Goal: Navigation & Orientation: Find specific page/section

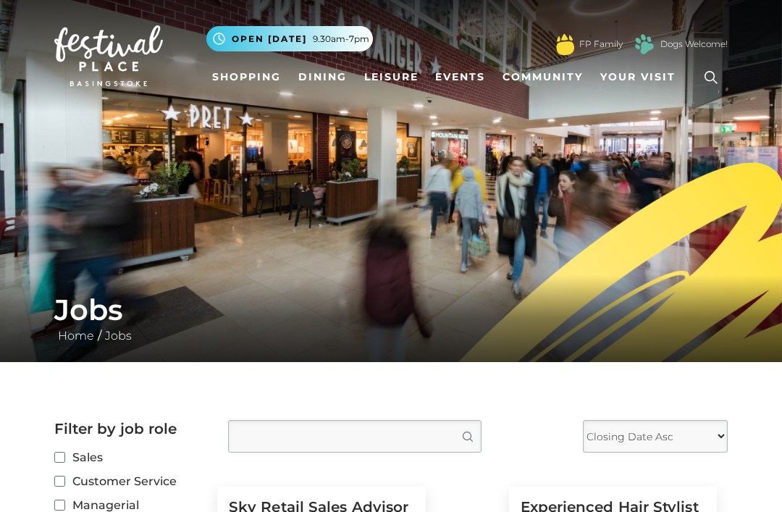
click at [253, 82] on link "Shopping" at bounding box center [246, 77] width 80 height 27
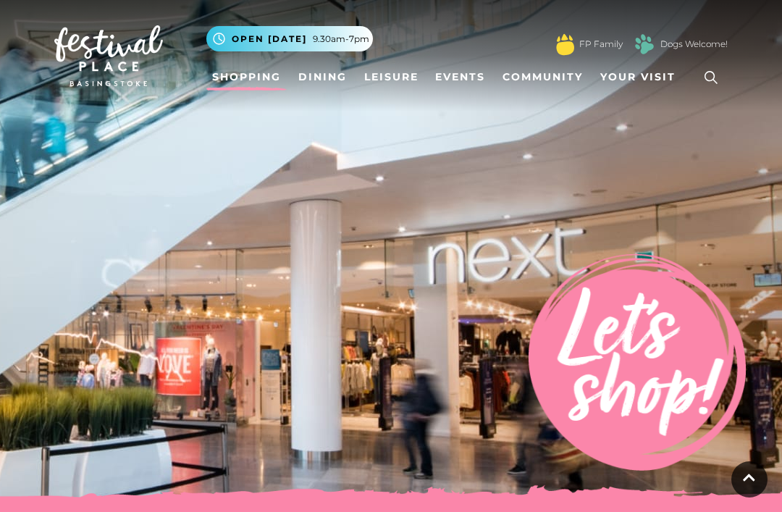
scroll to position [592, 0]
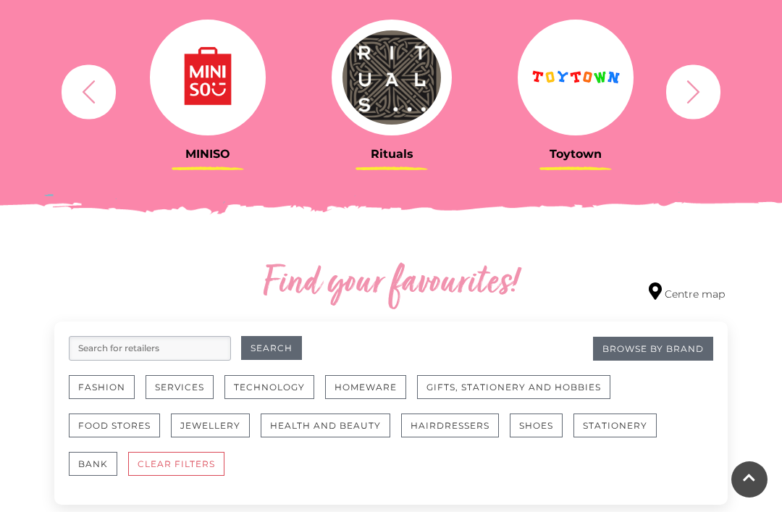
click at [703, 91] on icon "button" at bounding box center [693, 91] width 27 height 27
click at [701, 94] on icon "button" at bounding box center [693, 91] width 27 height 27
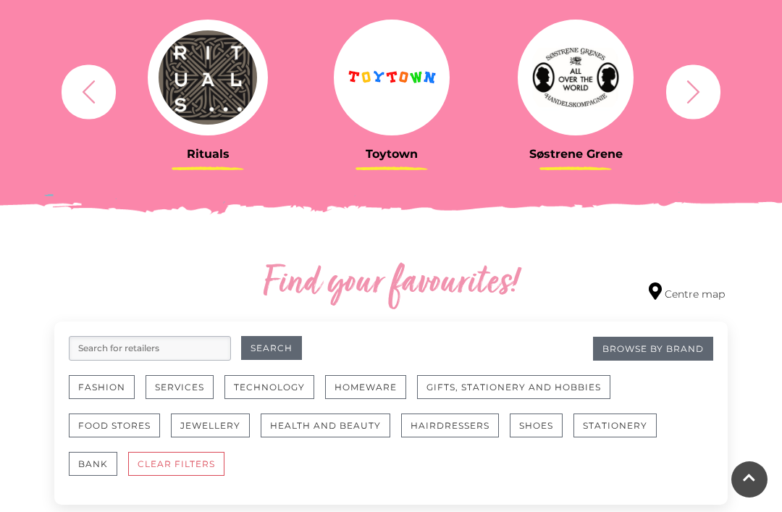
click at [702, 99] on icon "button" at bounding box center [693, 91] width 27 height 27
click at [701, 96] on icon "button" at bounding box center [693, 91] width 27 height 27
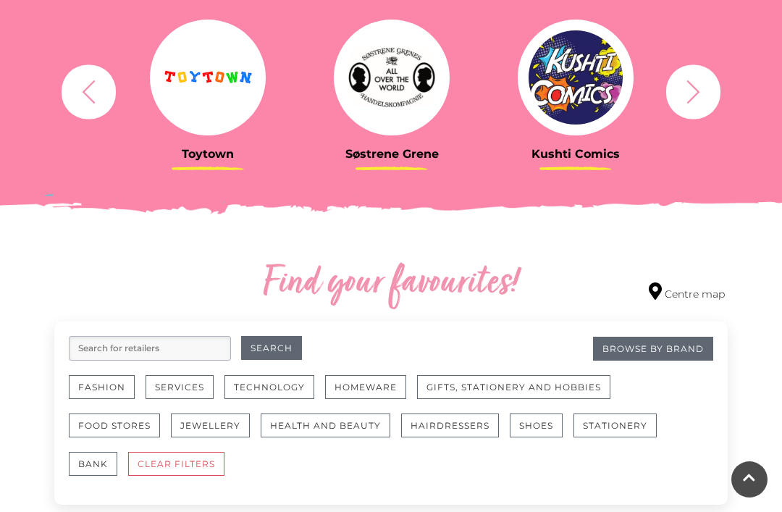
click at [393, 82] on img at bounding box center [392, 78] width 116 height 116
click at [422, 57] on img at bounding box center [392, 78] width 116 height 116
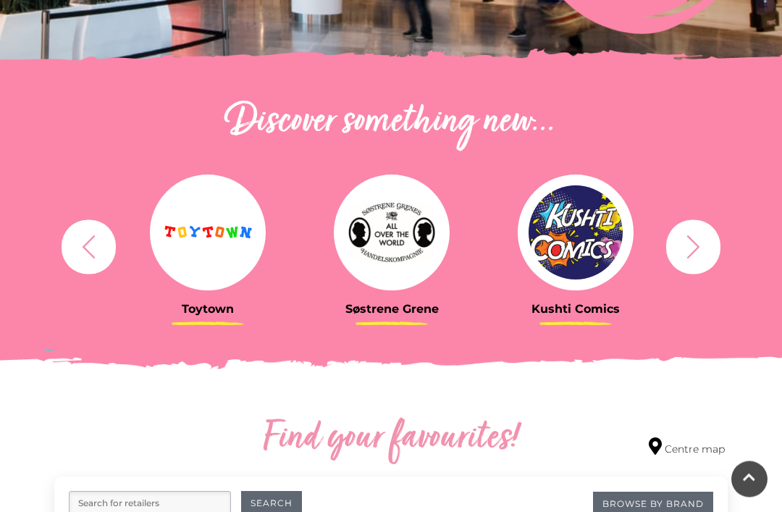
scroll to position [437, 0]
click at [698, 248] on icon "button" at bounding box center [693, 246] width 13 height 23
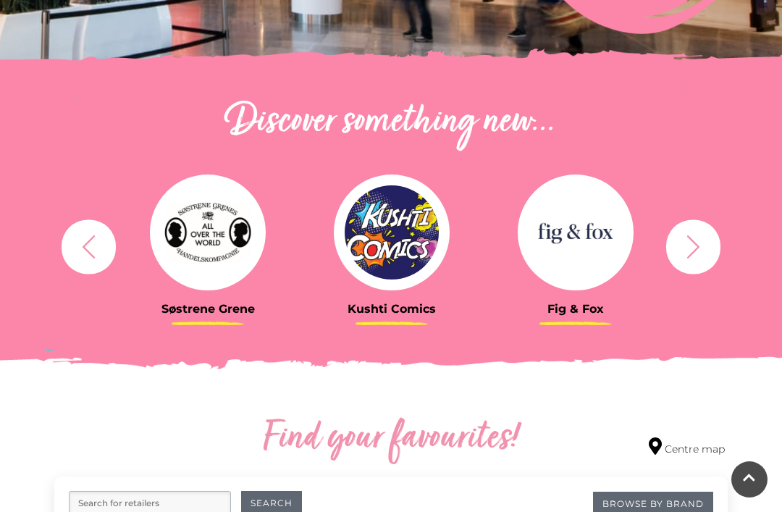
click at [699, 244] on icon "button" at bounding box center [693, 246] width 27 height 27
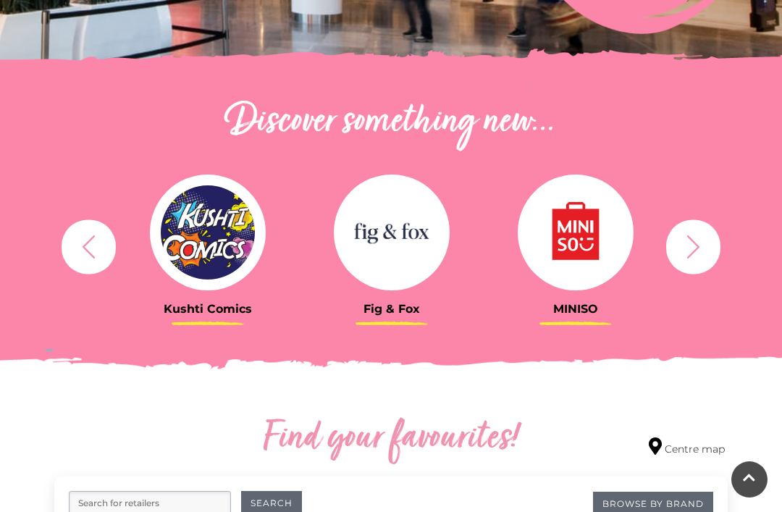
click at [700, 253] on icon "button" at bounding box center [693, 246] width 27 height 27
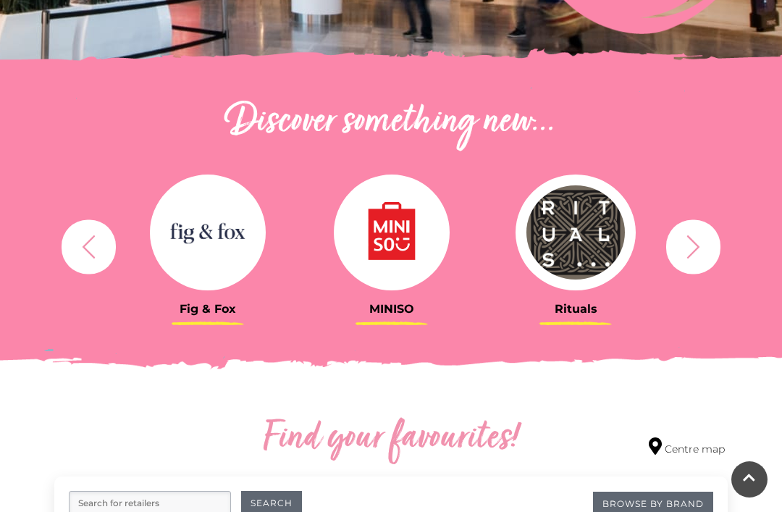
click at [701, 254] on icon "button" at bounding box center [693, 246] width 27 height 27
click at [702, 250] on icon "button" at bounding box center [693, 246] width 27 height 27
click at [703, 254] on icon "button" at bounding box center [693, 246] width 27 height 27
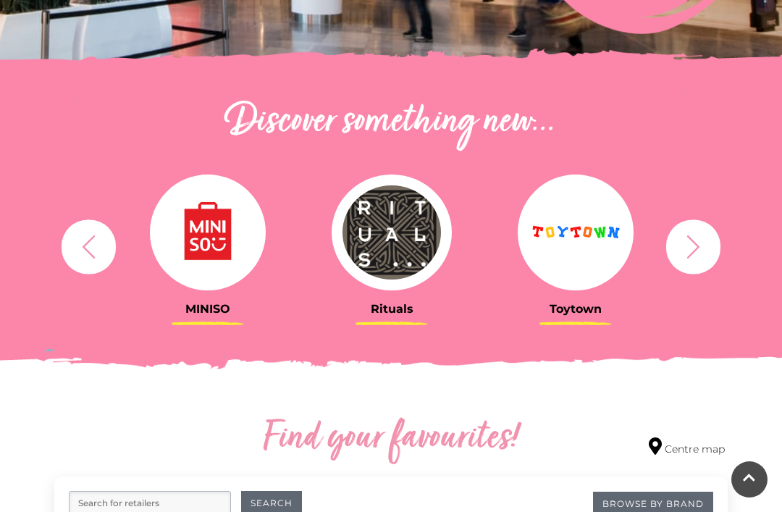
click at [697, 253] on icon "button" at bounding box center [693, 246] width 27 height 27
click at [698, 251] on icon "button" at bounding box center [693, 246] width 27 height 27
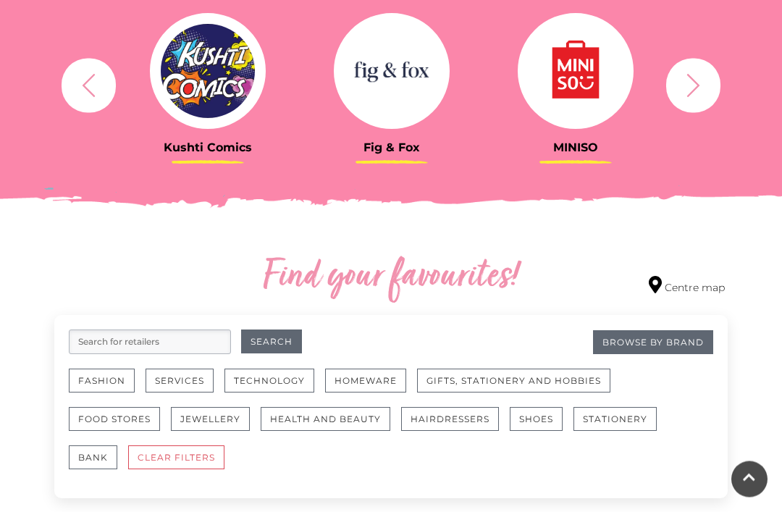
scroll to position [598, 0]
click at [222, 88] on img at bounding box center [208, 71] width 116 height 116
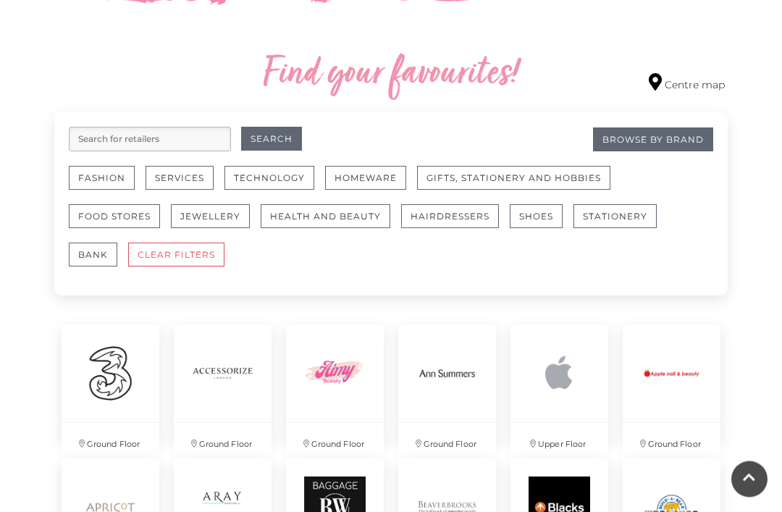
scroll to position [801, 0]
click at [577, 172] on button "Gifts, Stationery and Hobbies" at bounding box center [513, 178] width 193 height 24
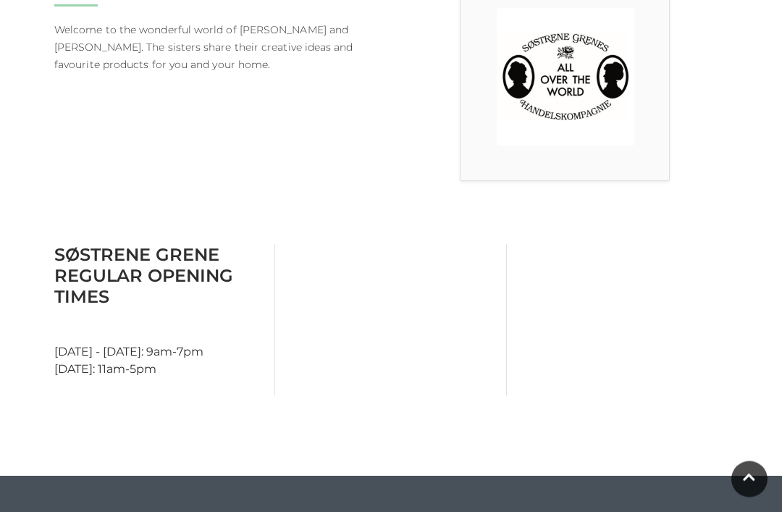
scroll to position [448, 0]
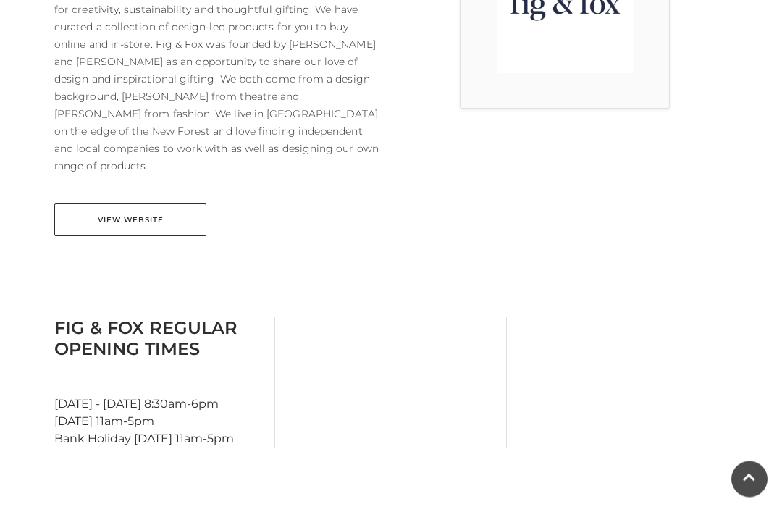
scroll to position [517, 0]
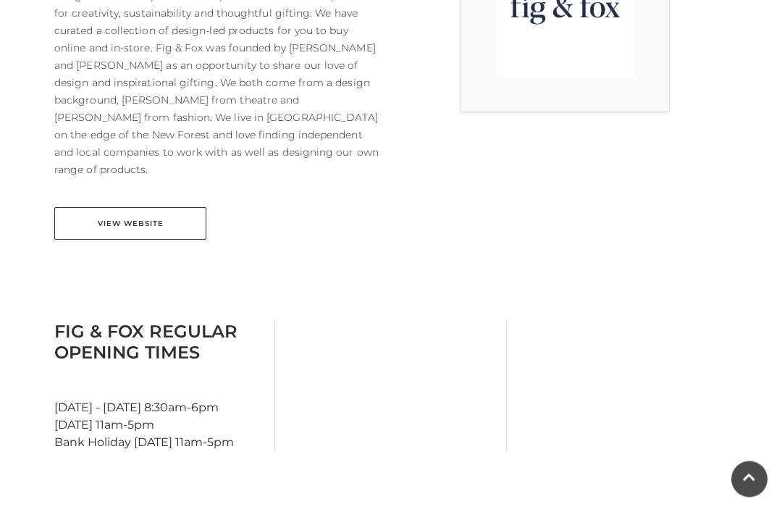
click at [159, 220] on link "View Website" at bounding box center [130, 224] width 152 height 33
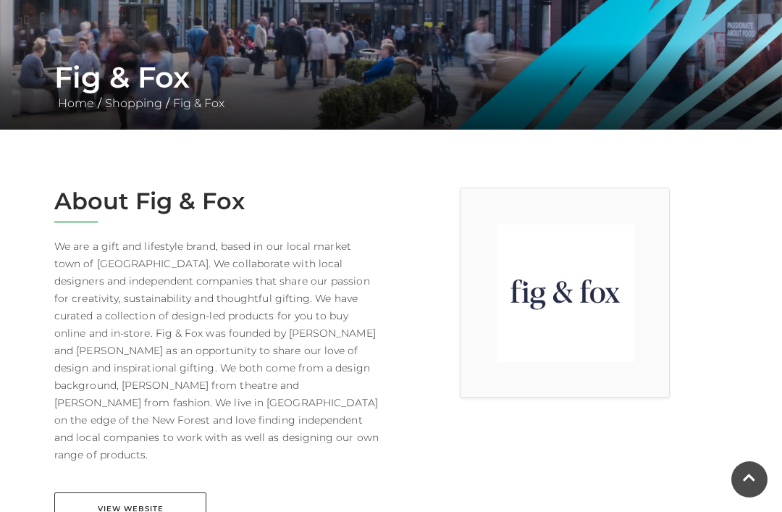
scroll to position [93, 0]
